Goal: Navigation & Orientation: Find specific page/section

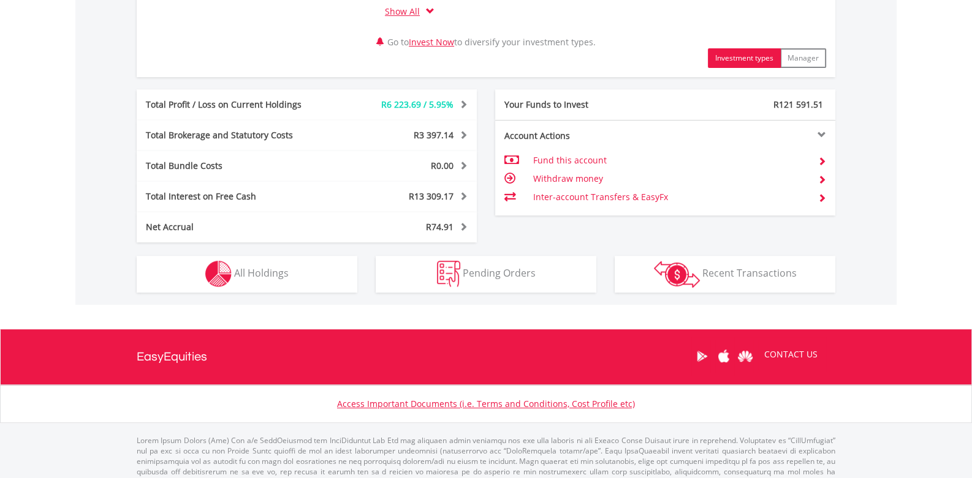
scroll to position [655, 0]
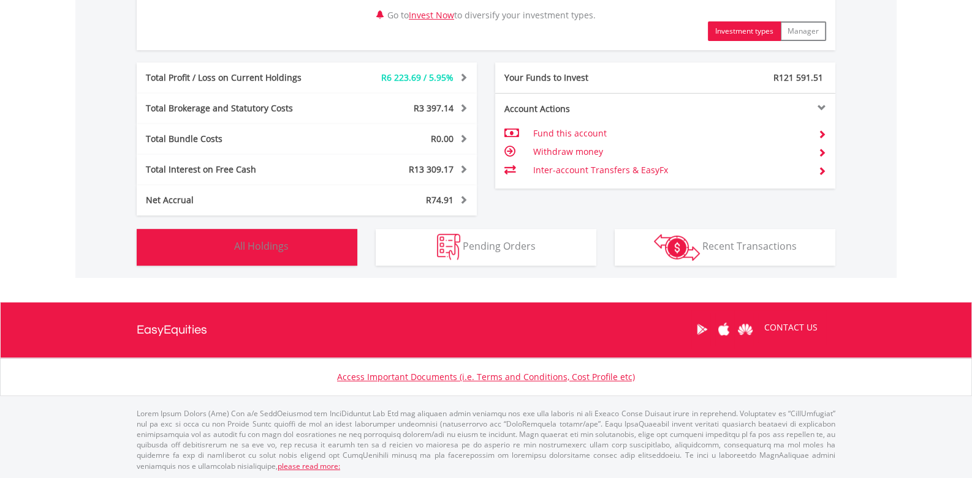
click at [268, 247] on span "All Holdings" at bounding box center [261, 246] width 55 height 13
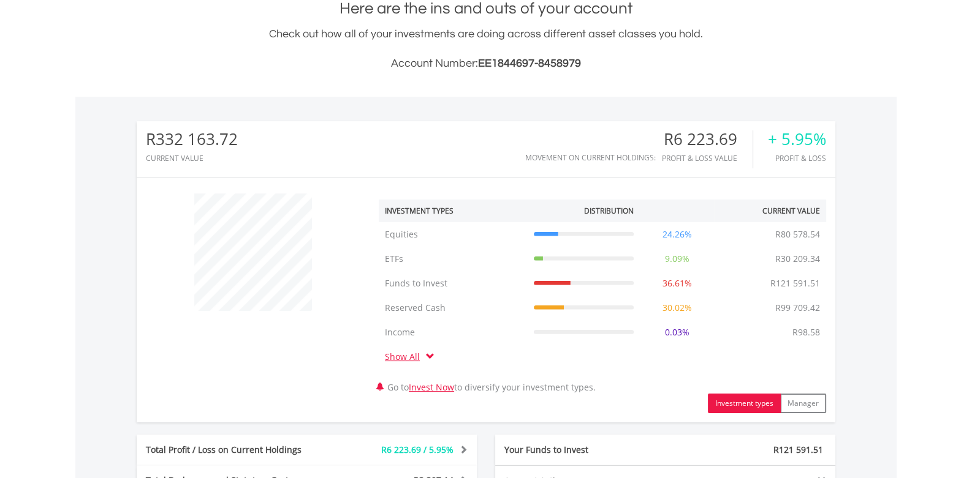
scroll to position [99, 0]
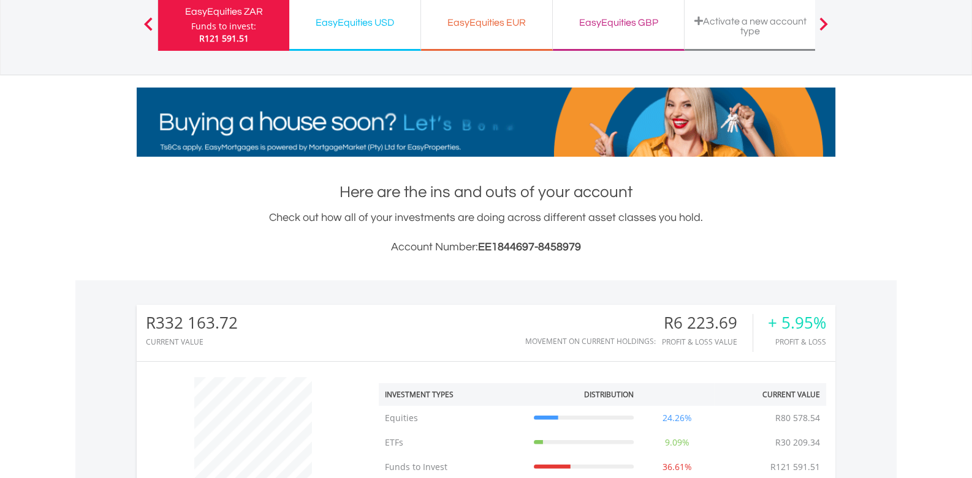
click at [378, 14] on div "EasyEquities USD" at bounding box center [355, 22] width 116 height 17
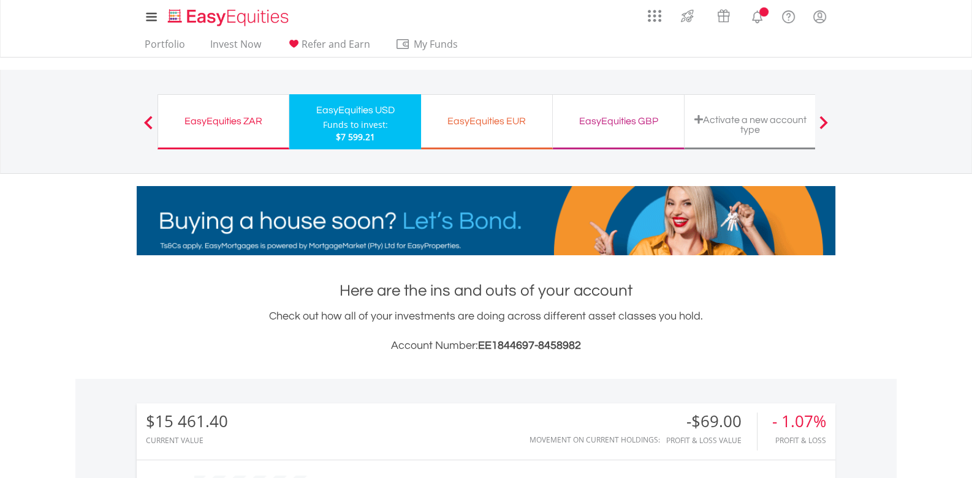
scroll to position [118, 233]
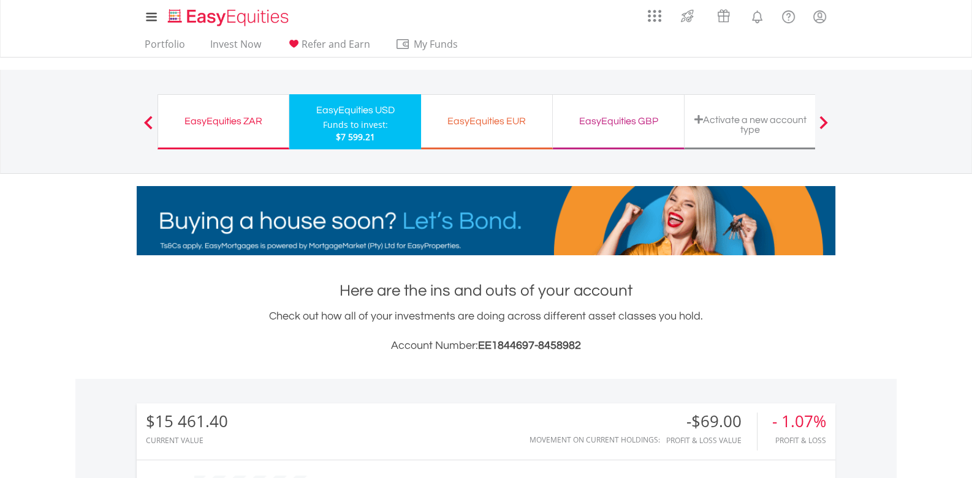
click at [493, 114] on div "EasyEquities EUR" at bounding box center [486, 121] width 116 height 17
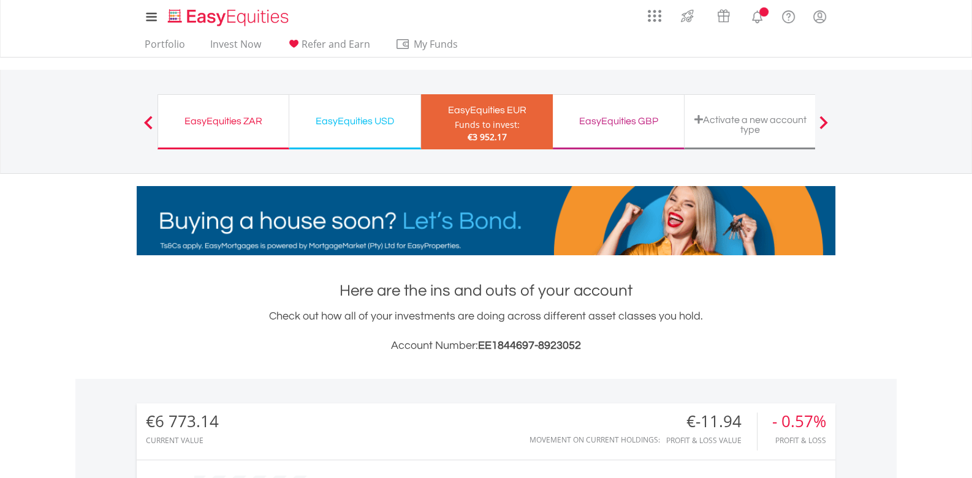
scroll to position [118, 233]
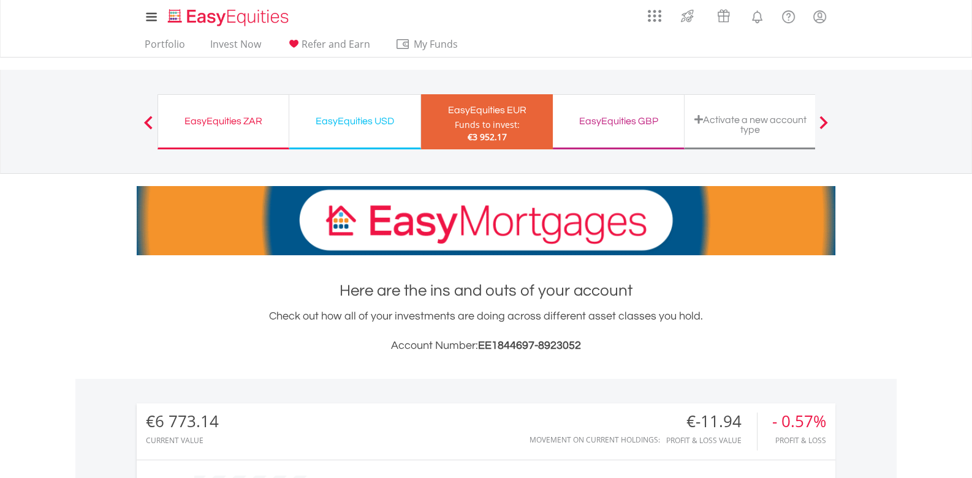
click at [619, 113] on div "EasyEquities GBP" at bounding box center [618, 121] width 116 height 17
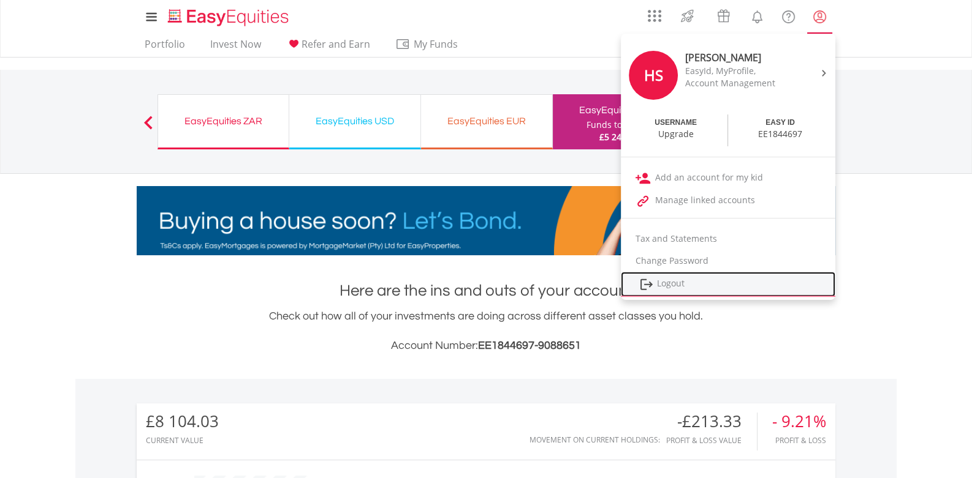
click at [677, 286] on link "Logout" at bounding box center [728, 284] width 214 height 25
